Goal: Find specific page/section

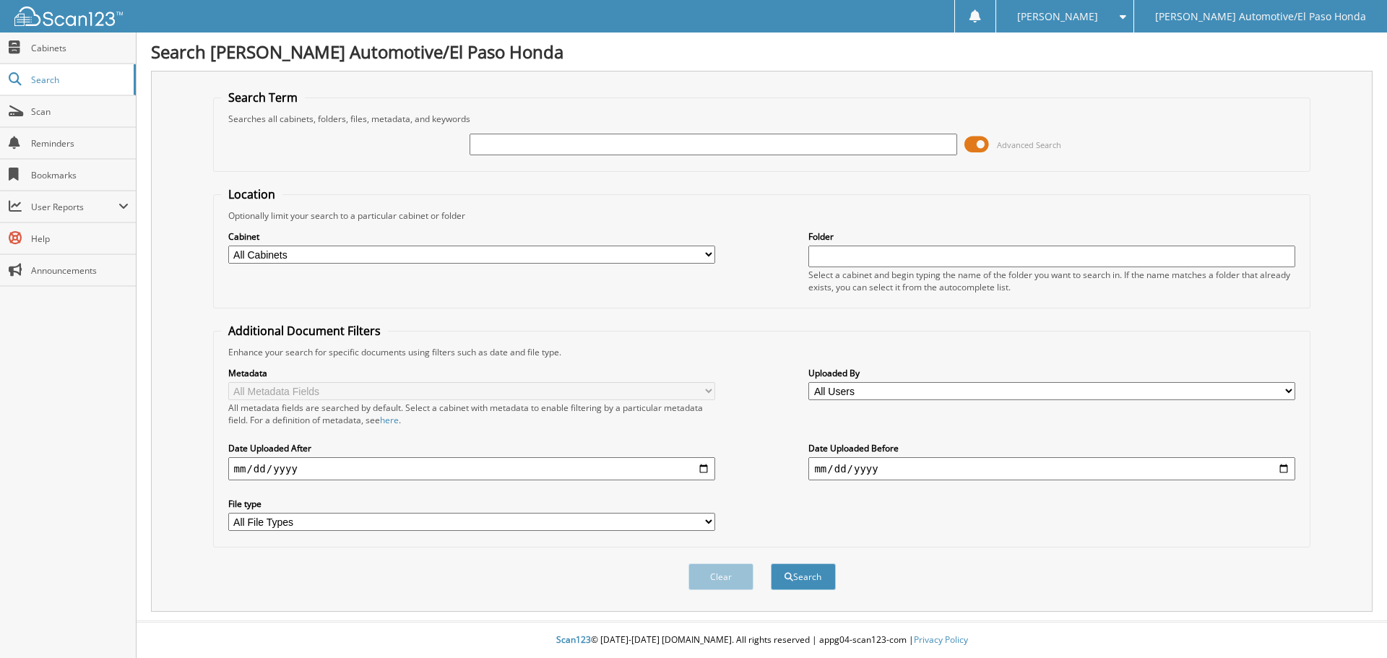
click at [532, 142] on input "text" at bounding box center [713, 145] width 487 height 22
type input "51932B"
click at [813, 580] on button "Search" at bounding box center [803, 577] width 65 height 27
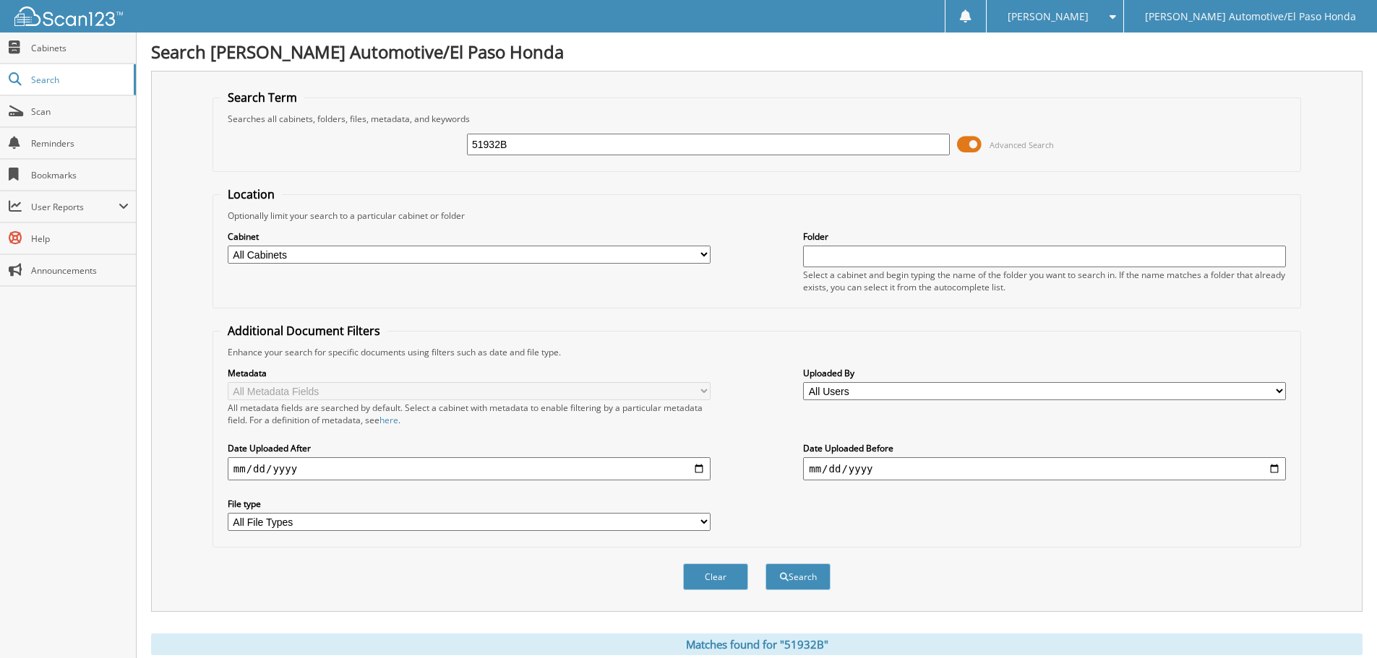
scroll to position [331, 0]
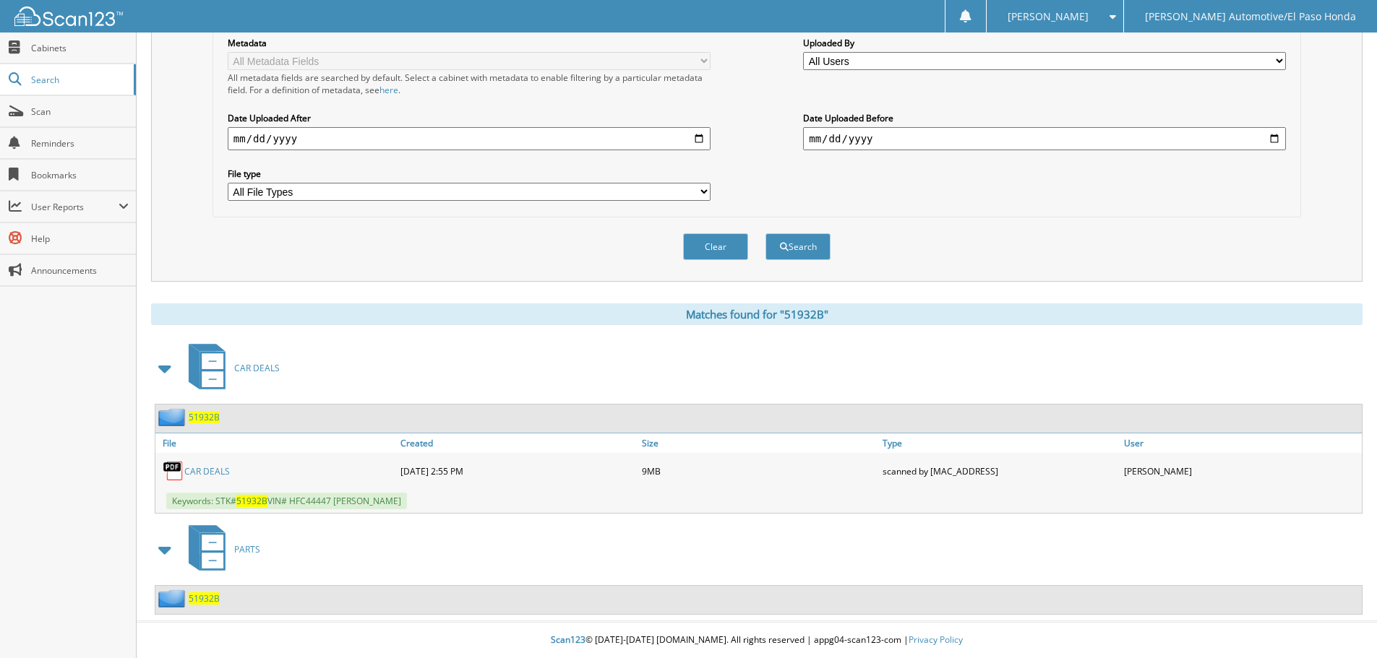
click at [212, 472] on link "CAR DEALS" at bounding box center [207, 471] width 46 height 12
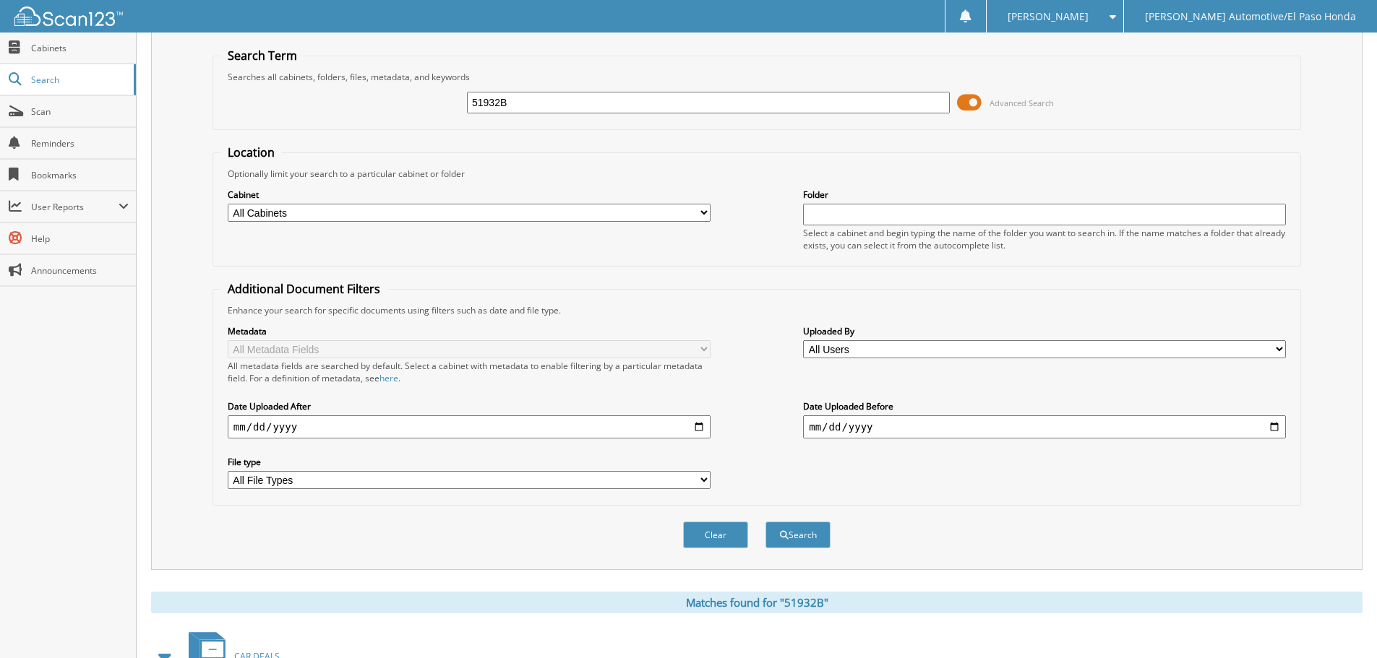
drag, startPoint x: 616, startPoint y: 112, endPoint x: 468, endPoint y: 112, distance: 148.1
click at [468, 112] on input "51932B" at bounding box center [708, 103] width 483 height 22
type input "lh429122"
click at [788, 529] on button "Search" at bounding box center [797, 535] width 65 height 27
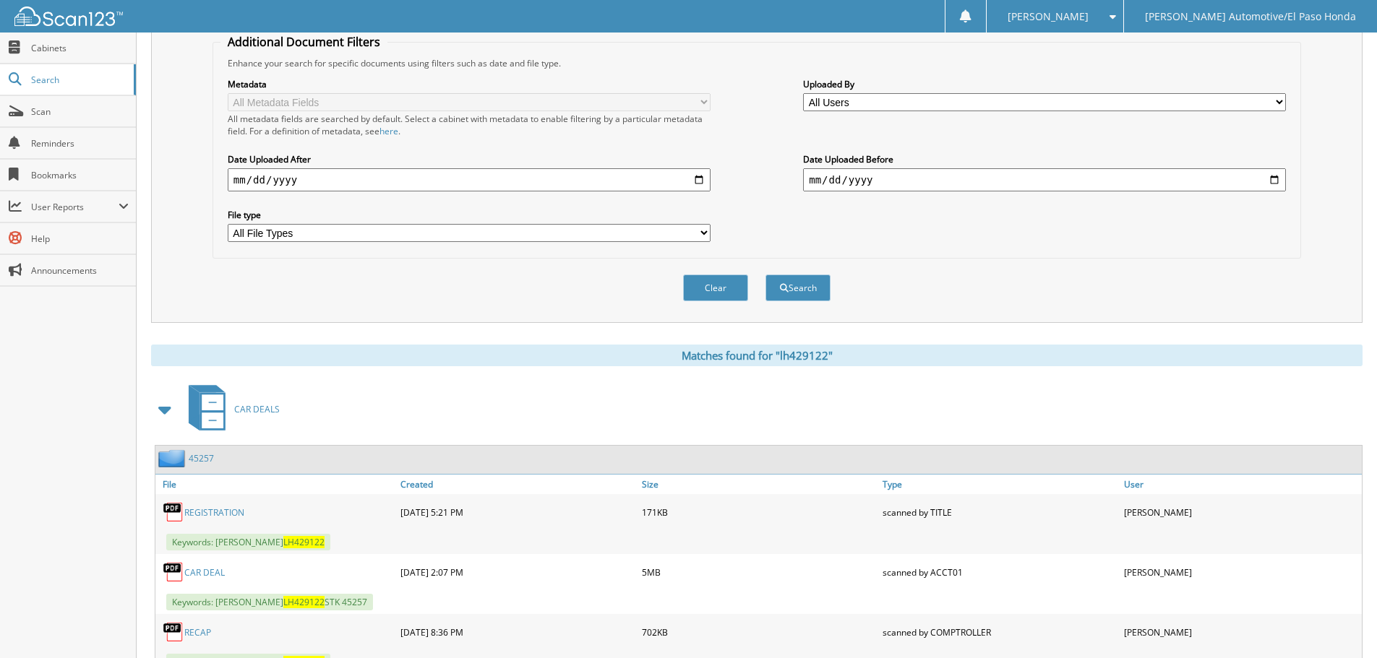
scroll to position [350, 0]
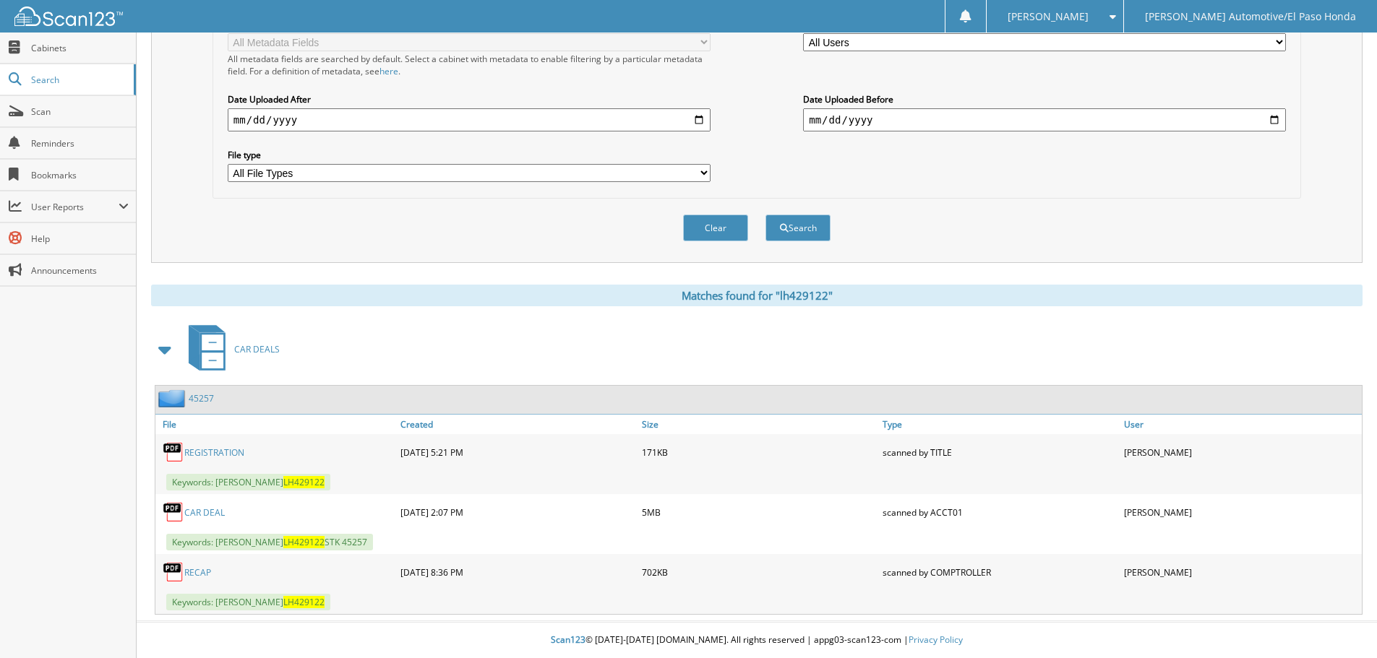
click at [214, 509] on link "CAR DEAL" at bounding box center [204, 513] width 40 height 12
